Goal: Task Accomplishment & Management: Manage account settings

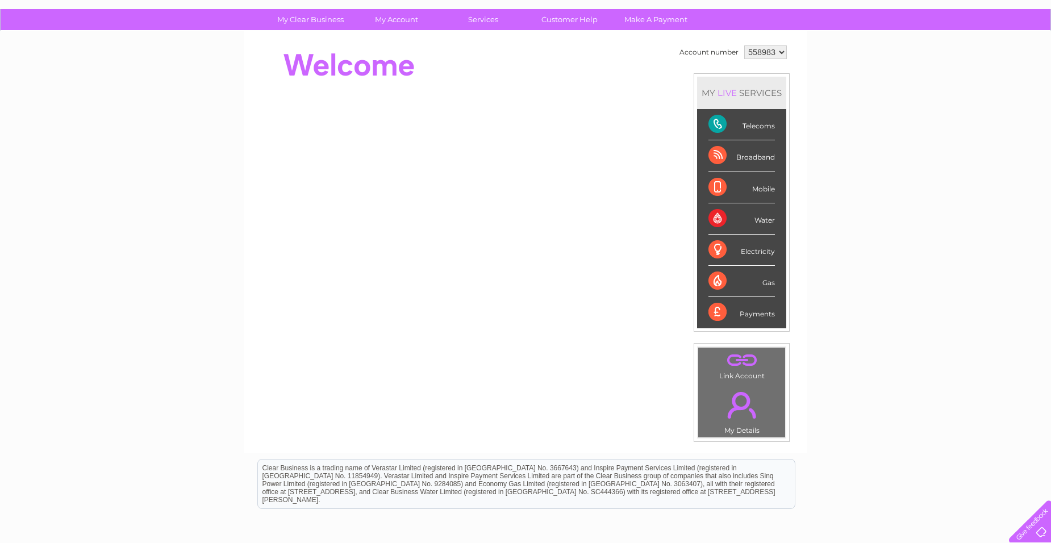
scroll to position [76, 0]
click at [713, 313] on div "Payments" at bounding box center [742, 313] width 66 height 31
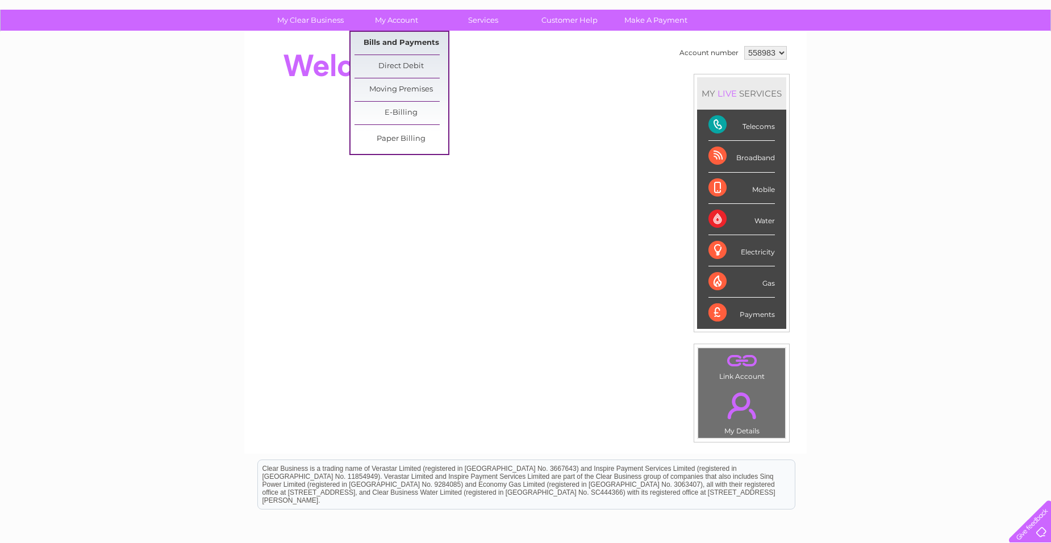
click at [391, 40] on link "Bills and Payments" at bounding box center [402, 43] width 94 height 23
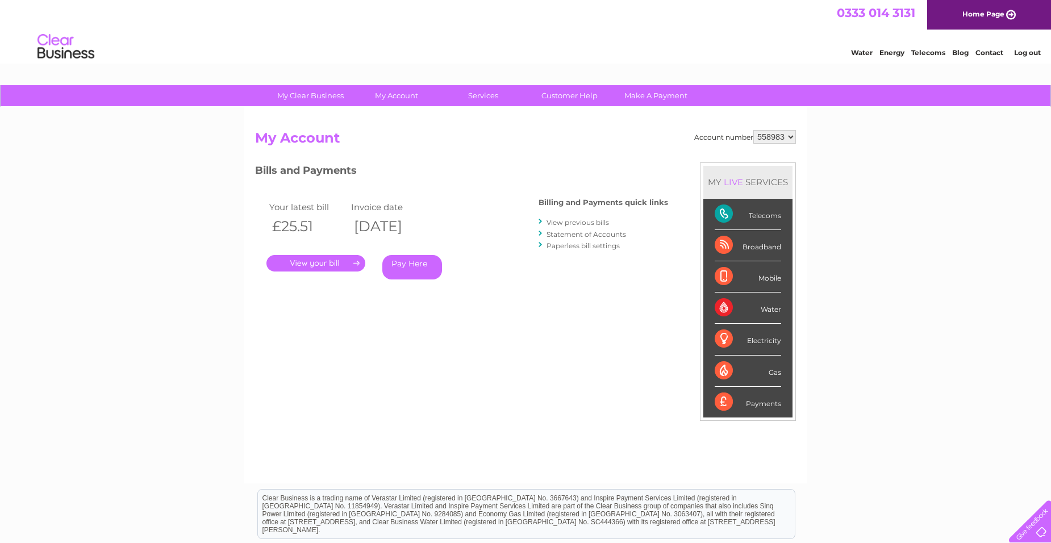
click at [315, 263] on link "." at bounding box center [316, 263] width 99 height 16
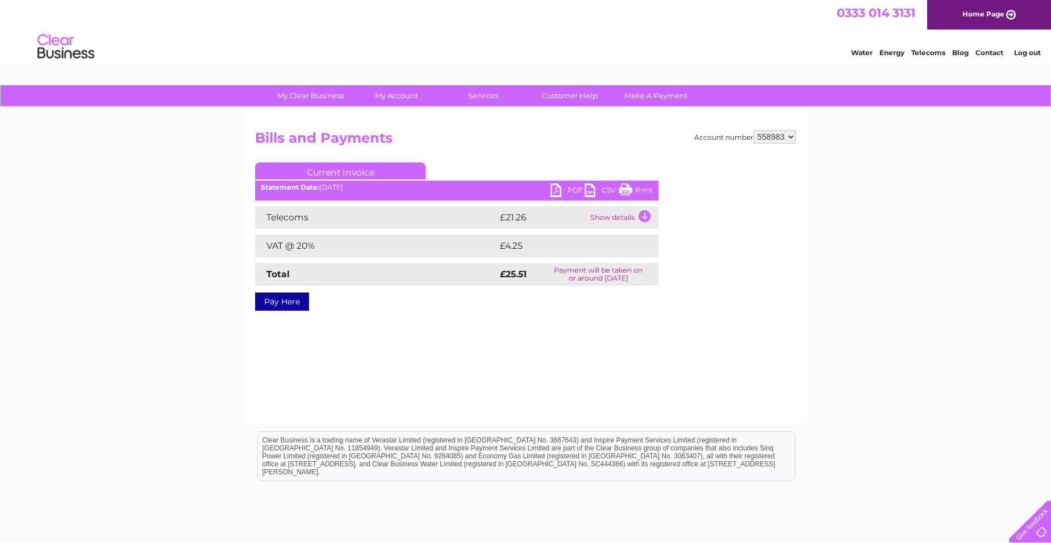
click at [562, 189] on link "PDF" at bounding box center [568, 192] width 34 height 16
click at [646, 218] on td "Show details" at bounding box center [623, 217] width 71 height 23
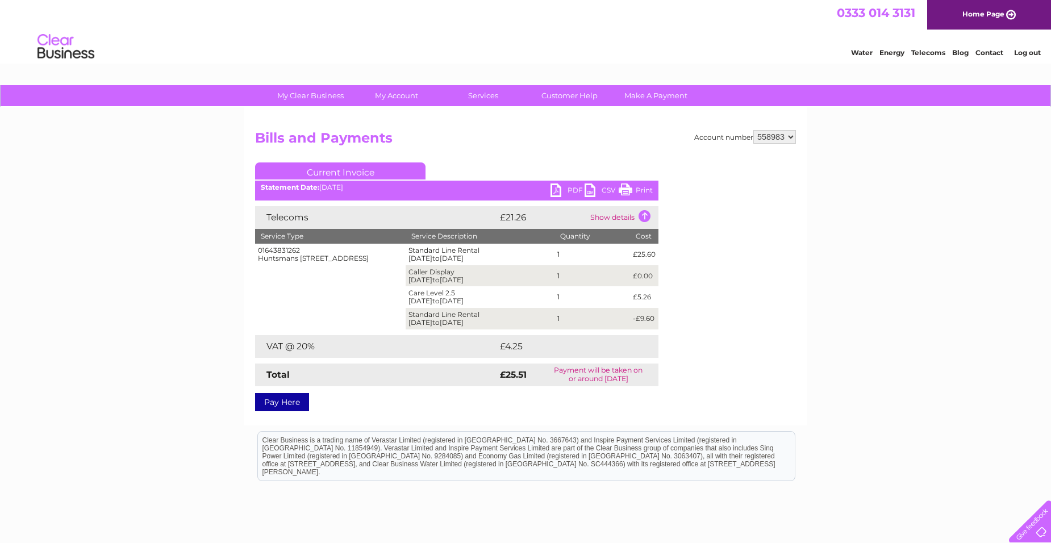
click at [1028, 52] on link "Log out" at bounding box center [1028, 52] width 27 height 9
